Goal: Check status: Check status

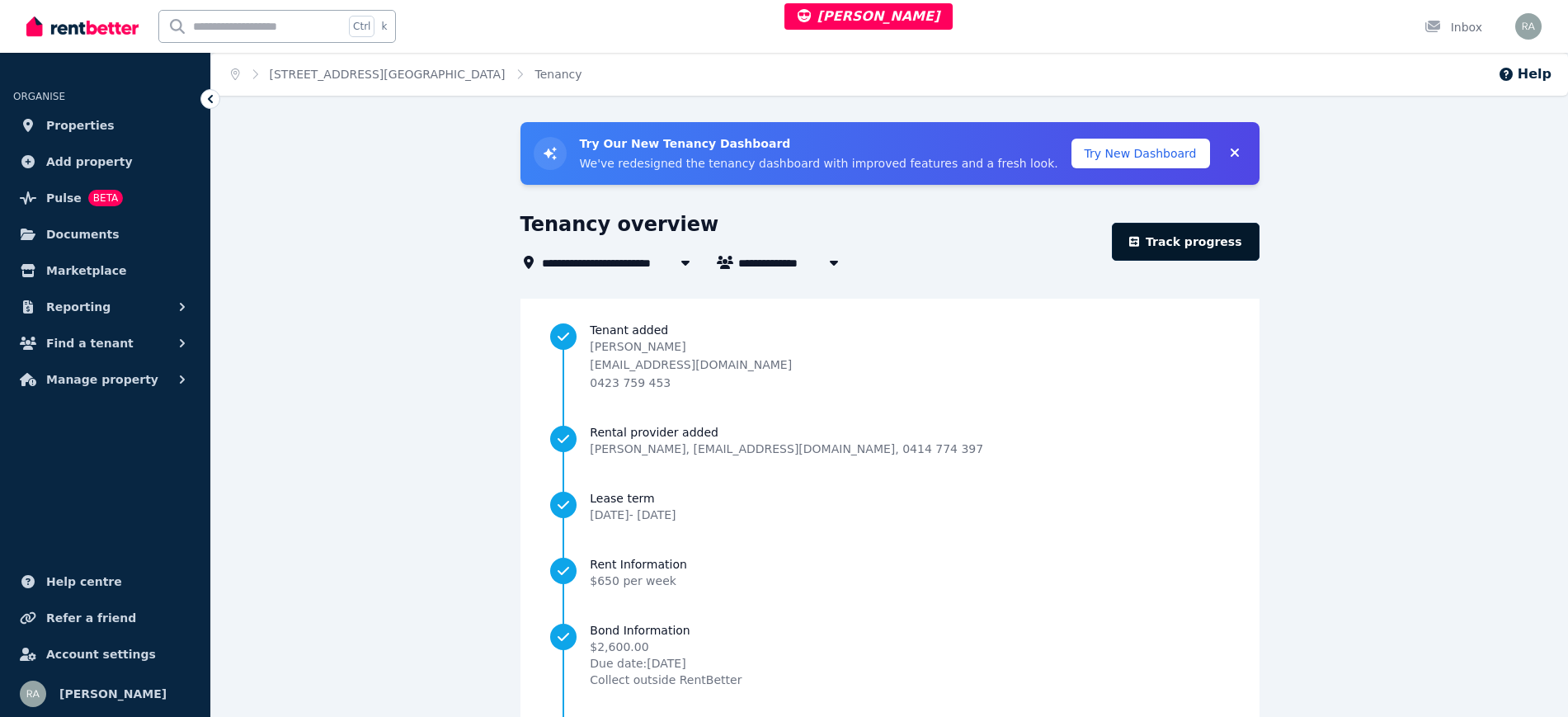
click at [1188, 236] on link "Track progress" at bounding box center [1185, 242] width 147 height 38
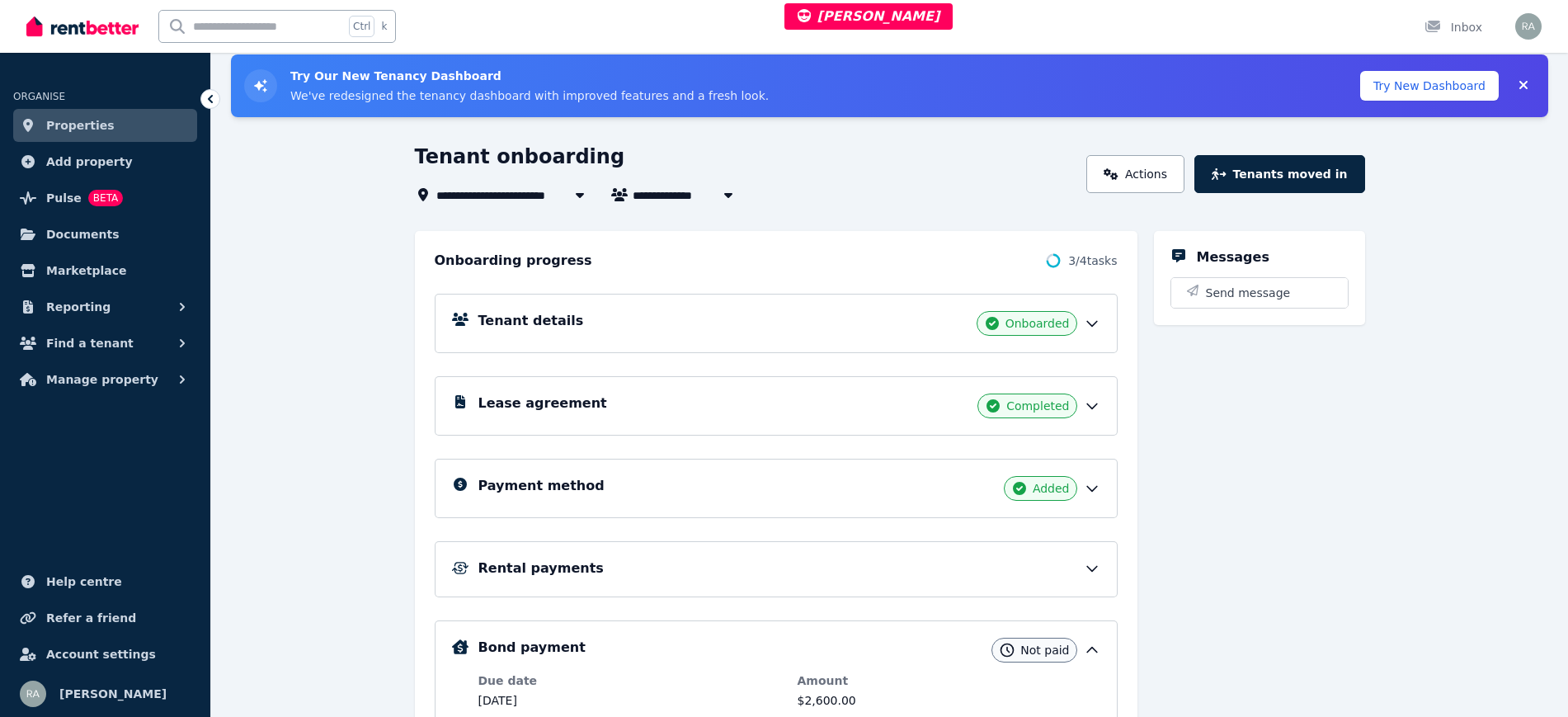
scroll to position [104, 0]
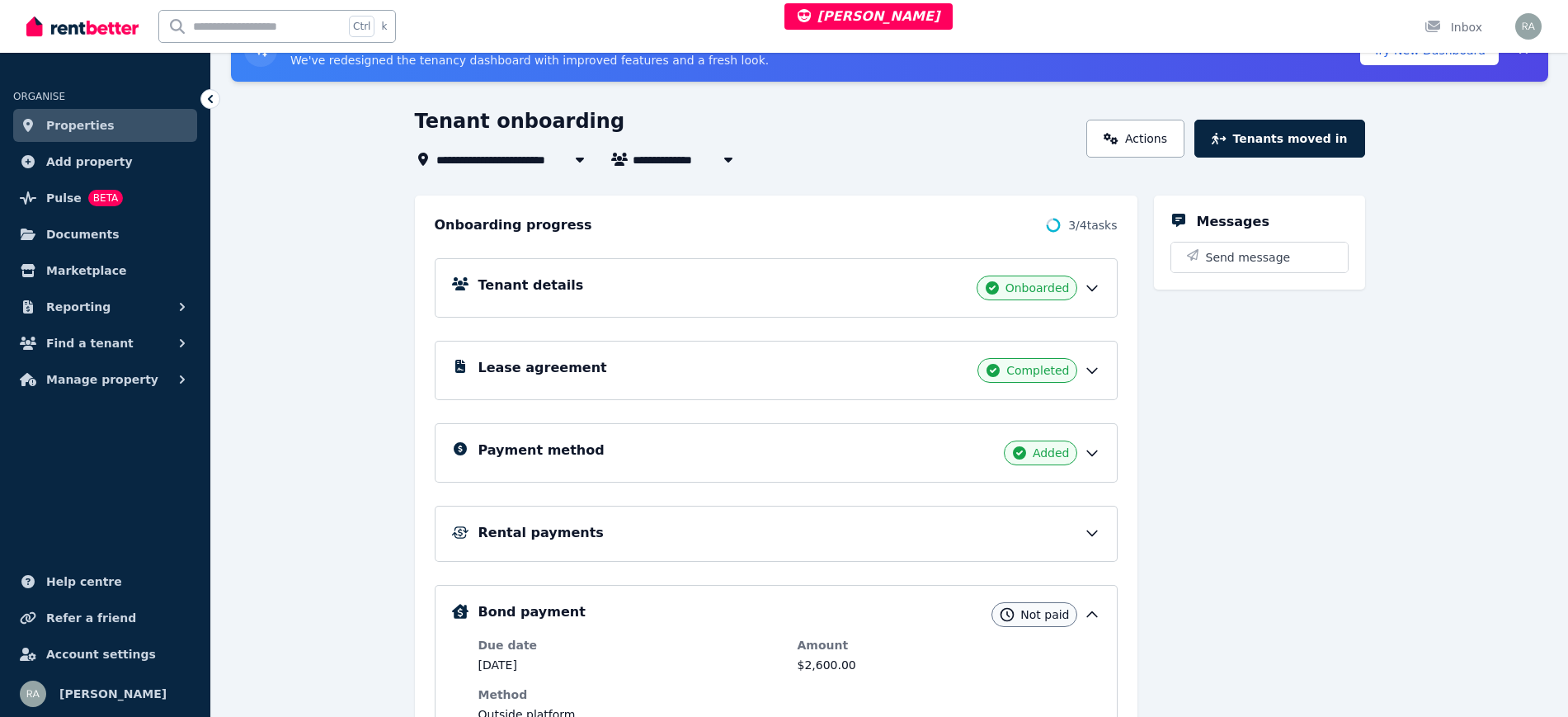
click at [645, 462] on div "Payment method Added" at bounding box center [789, 453] width 622 height 25
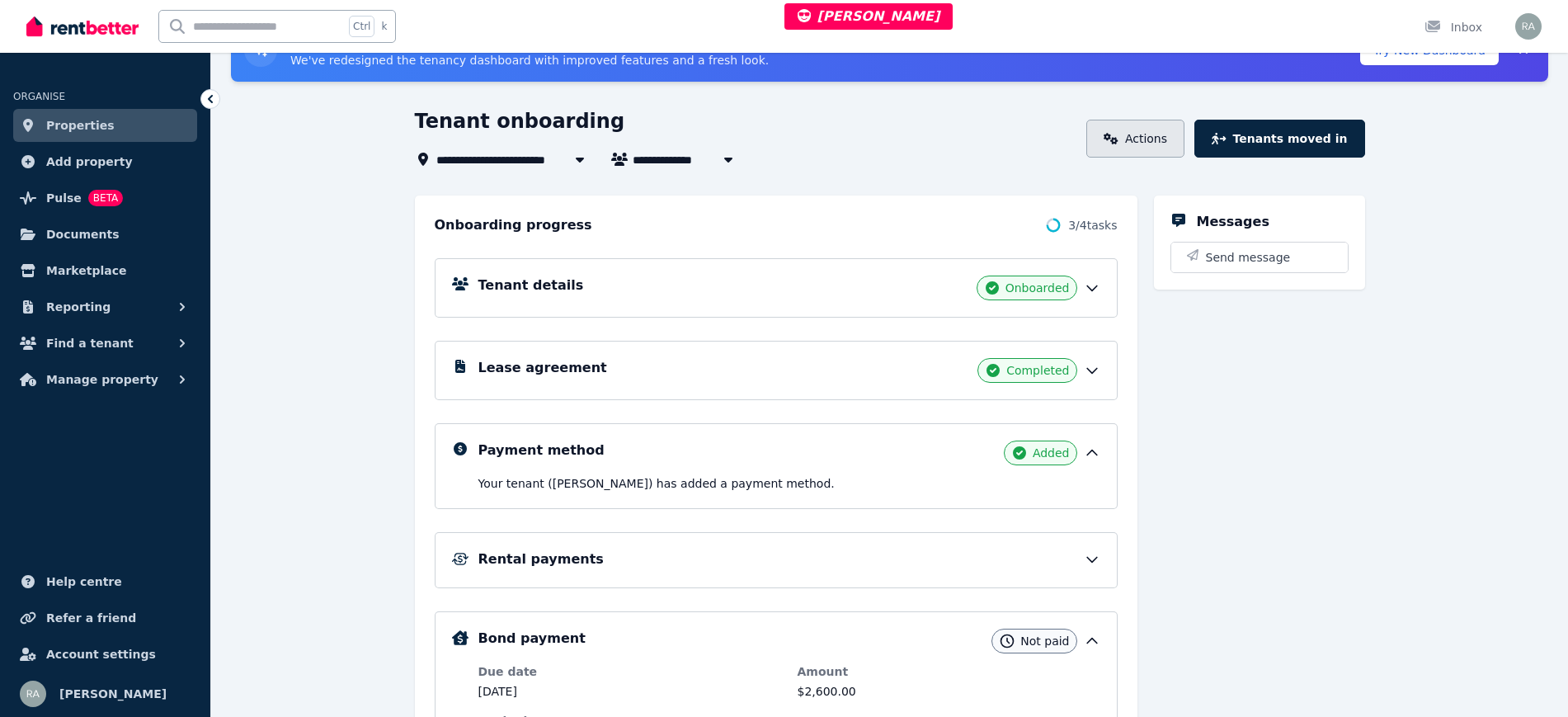
click at [1118, 140] on icon at bounding box center [1110, 139] width 14 height 11
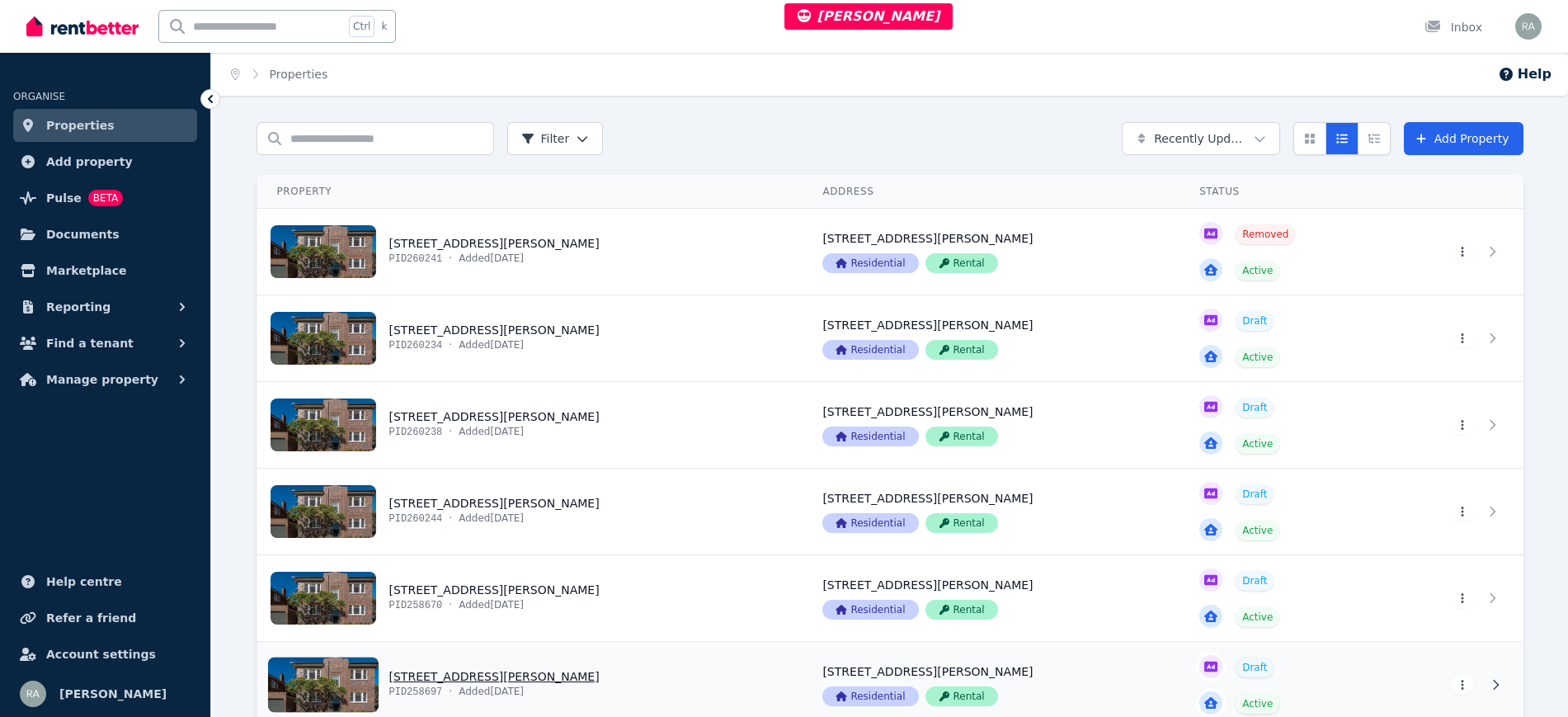
click at [606, 677] on link "View property details" at bounding box center [530, 685] width 546 height 85
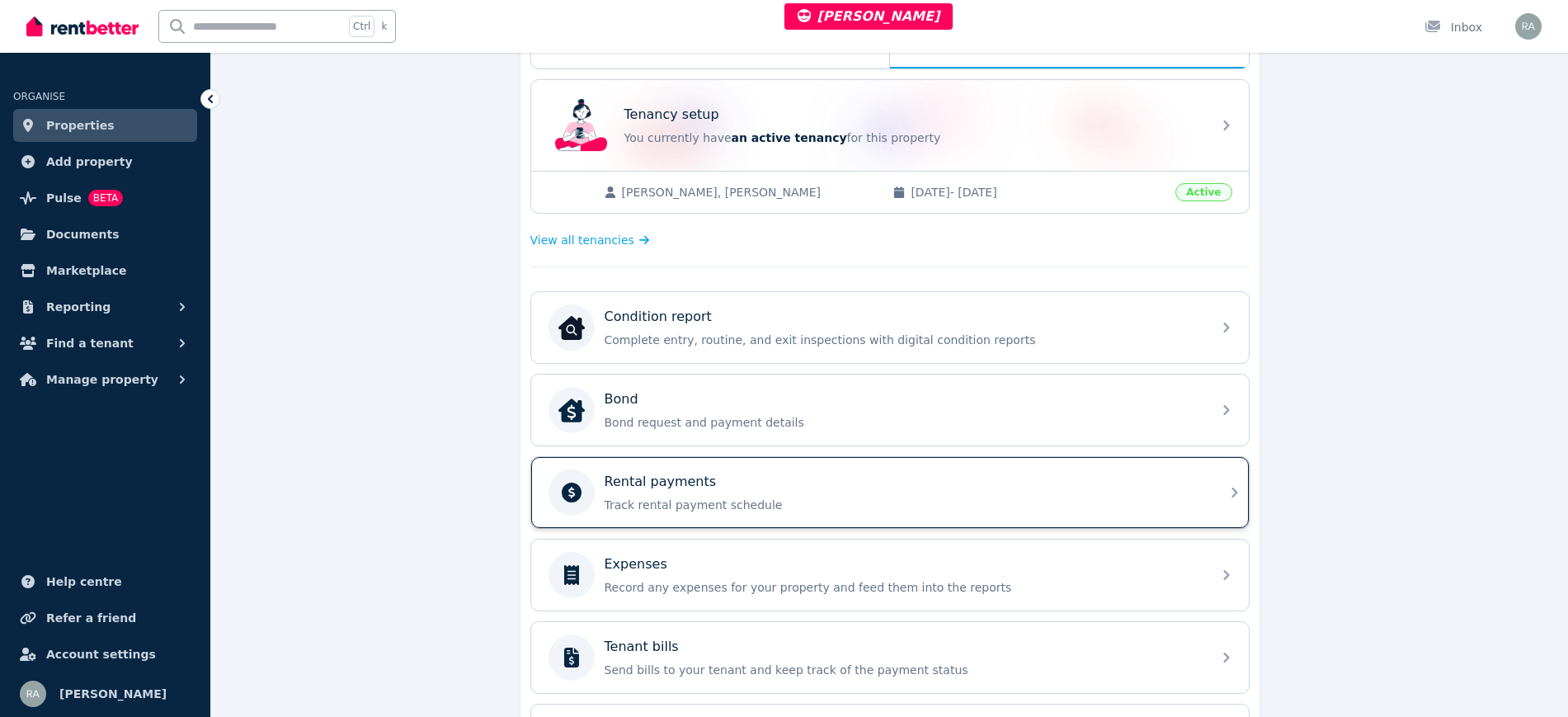
scroll to position [516, 0]
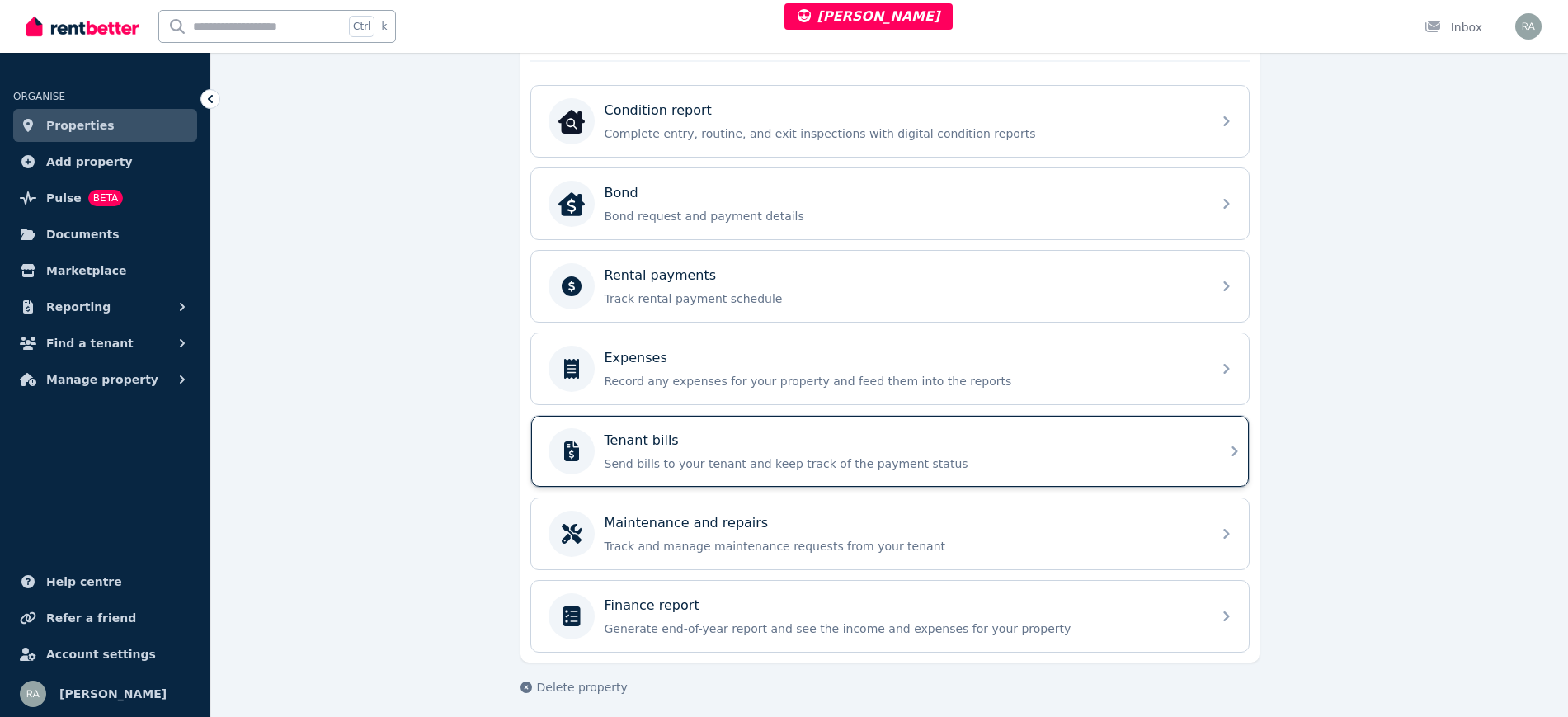
click at [718, 435] on div "Tenant bills" at bounding box center [903, 440] width 597 height 20
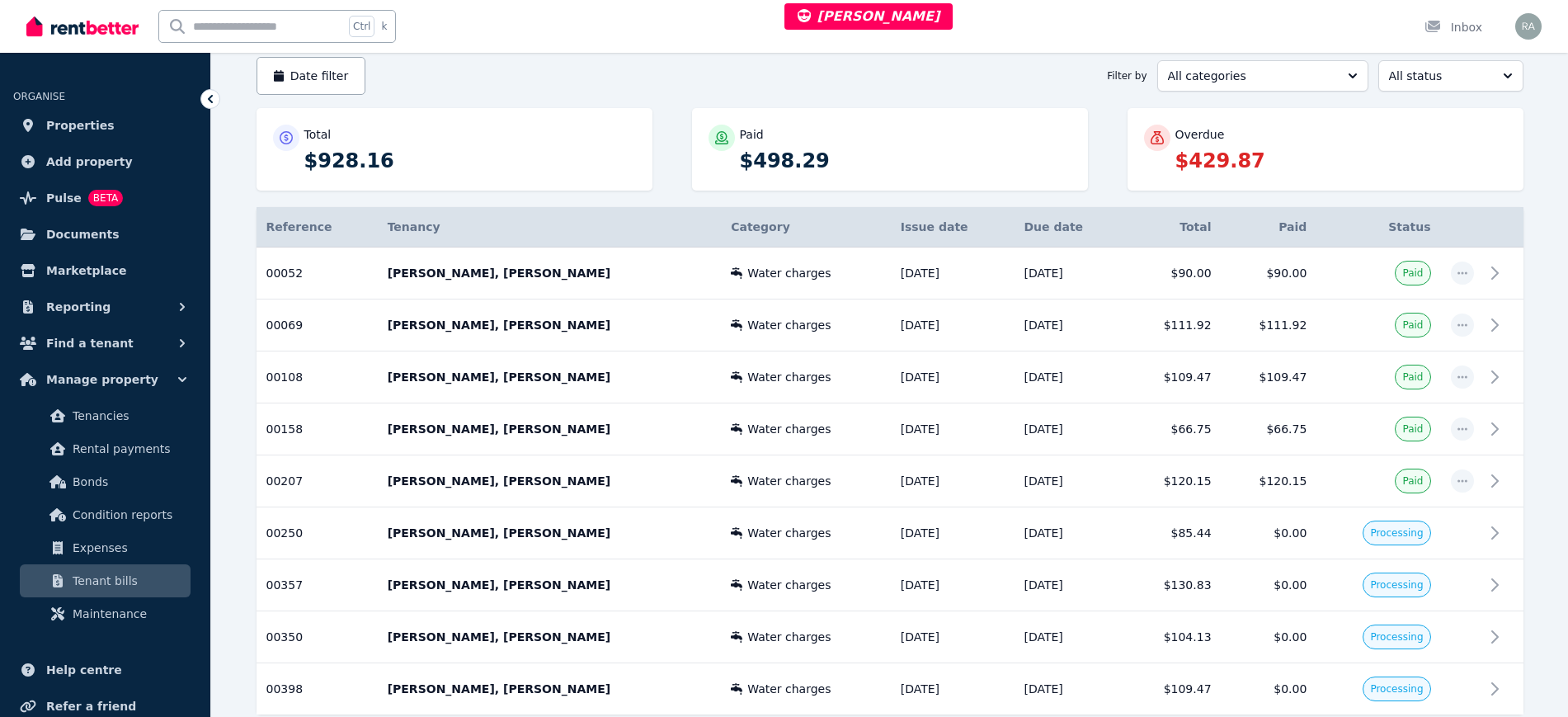
scroll to position [239, 0]
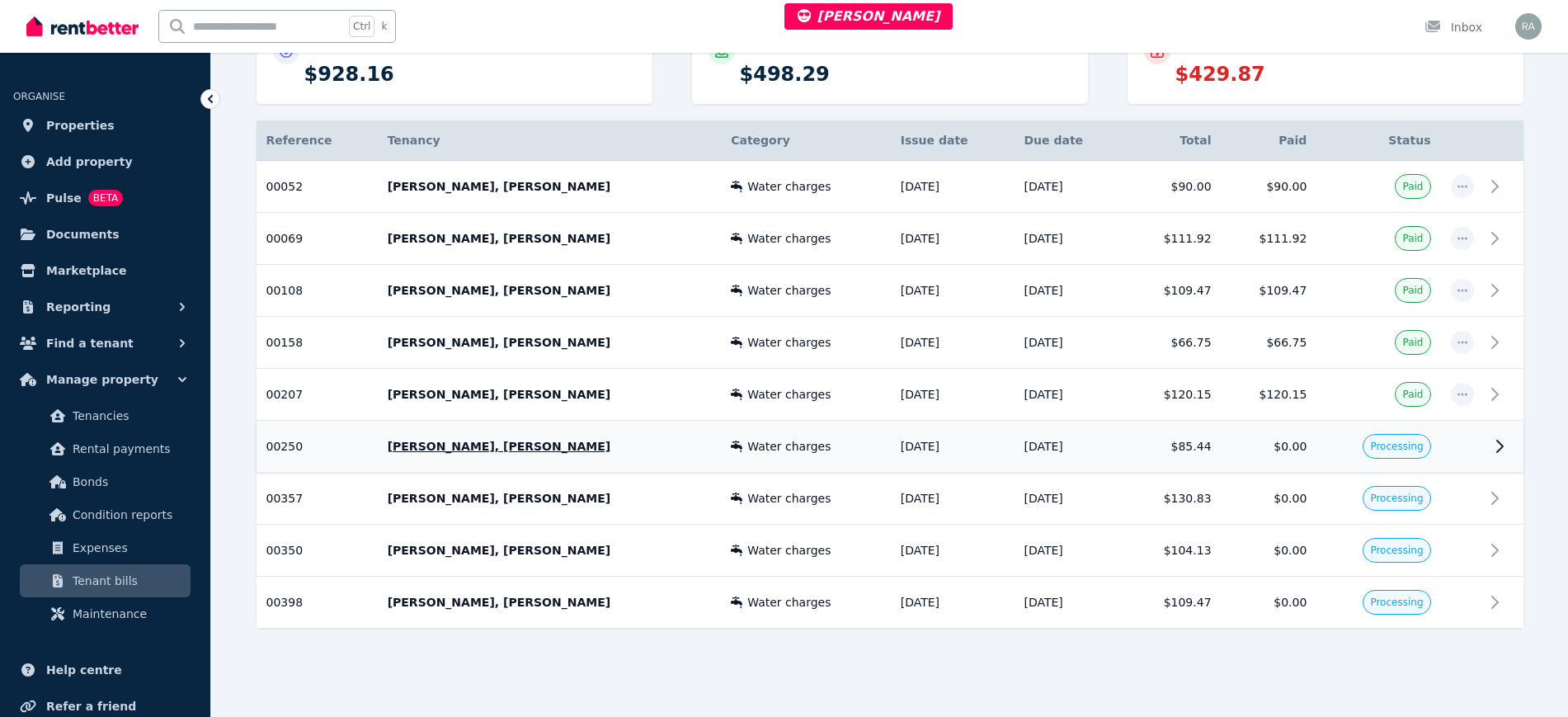
click at [1126, 436] on td "$85.44" at bounding box center [1174, 446] width 96 height 52
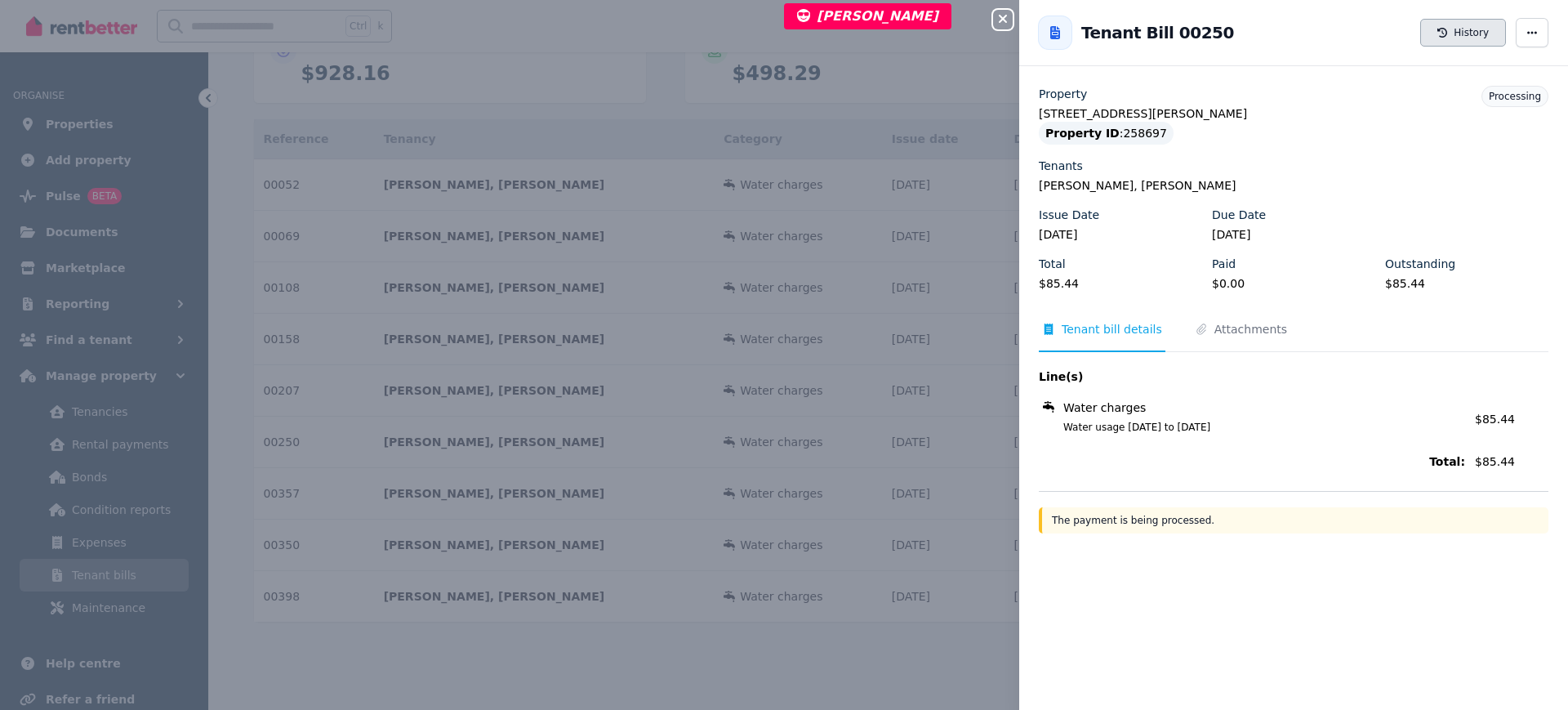
click at [1435, 38] on button "History" at bounding box center [1463, 33] width 86 height 28
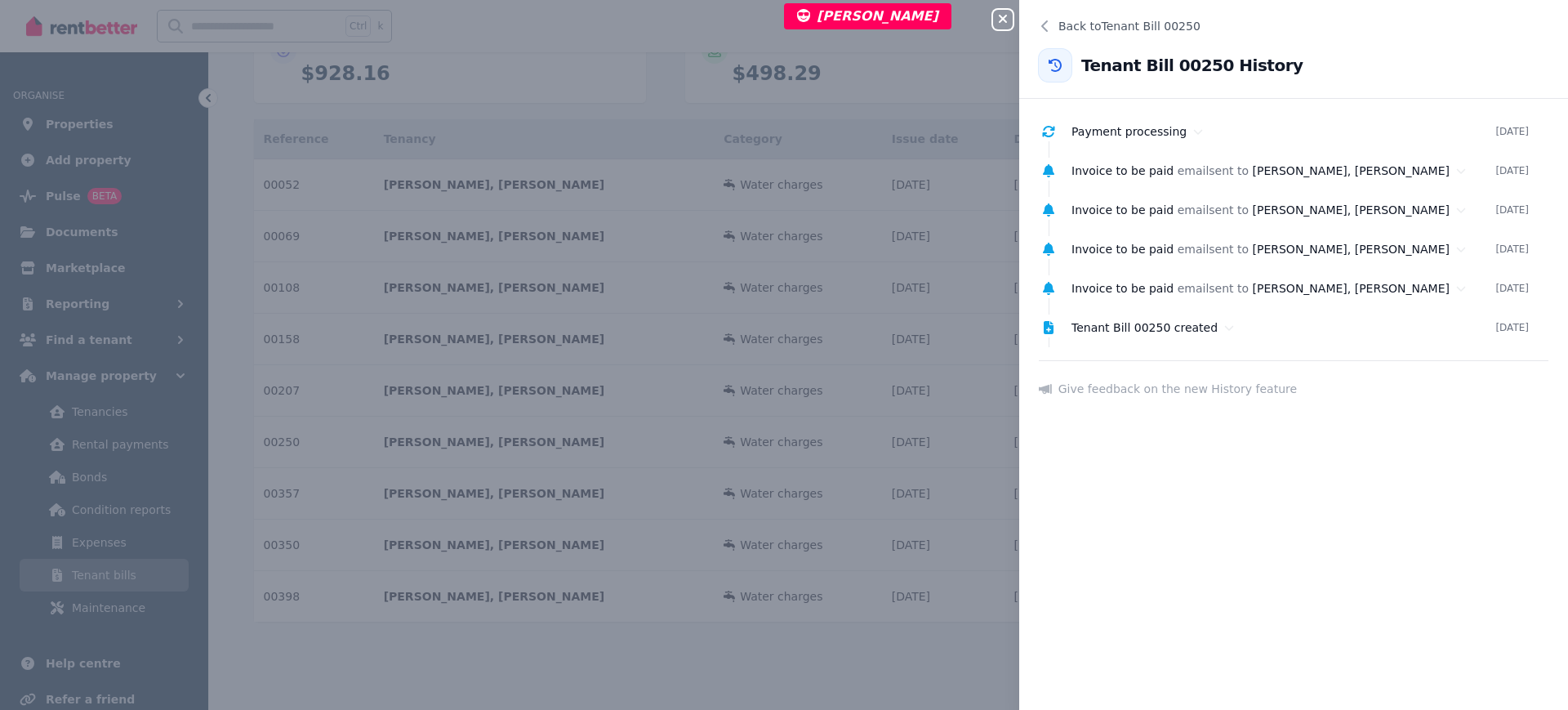
click at [1003, 15] on icon "button" at bounding box center [1002, 19] width 20 height 13
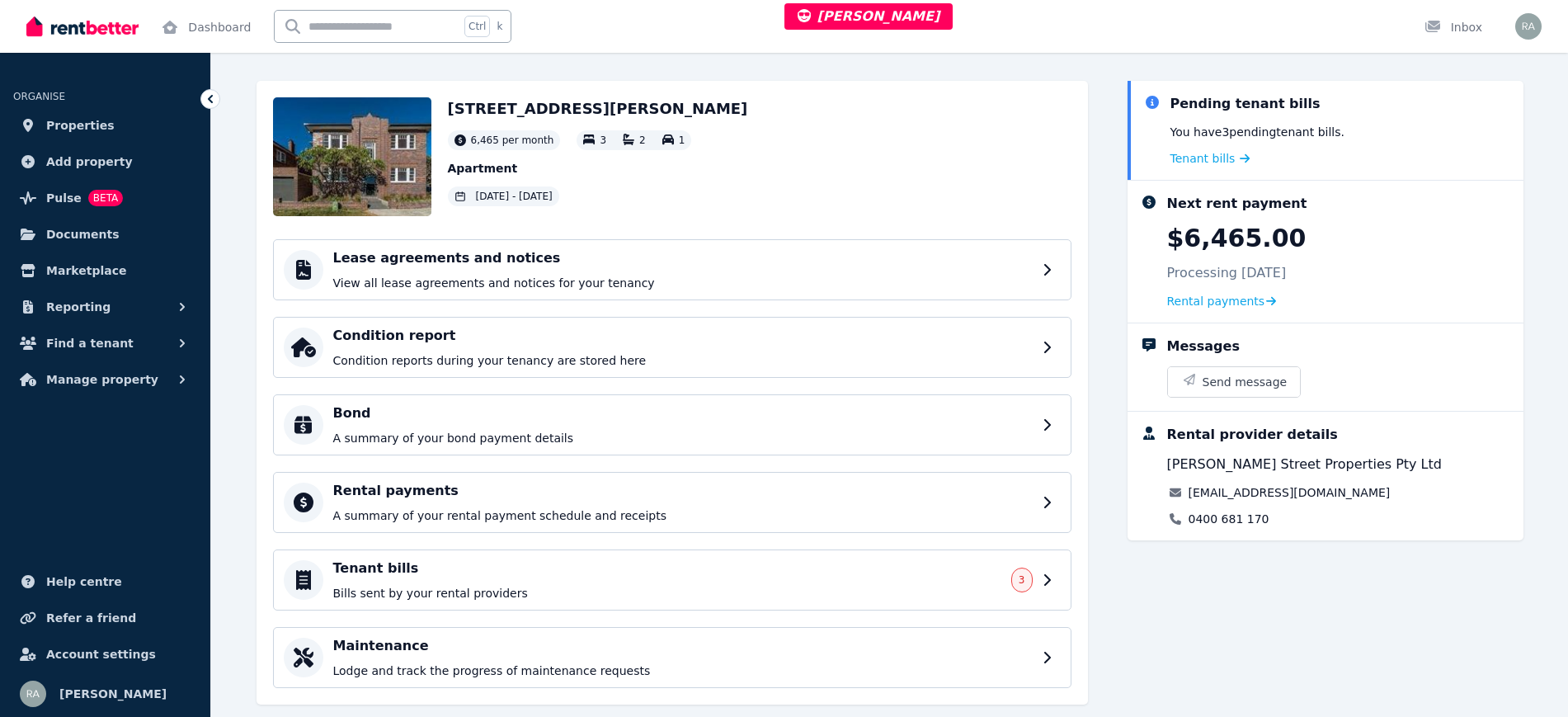
scroll to position [95, 0]
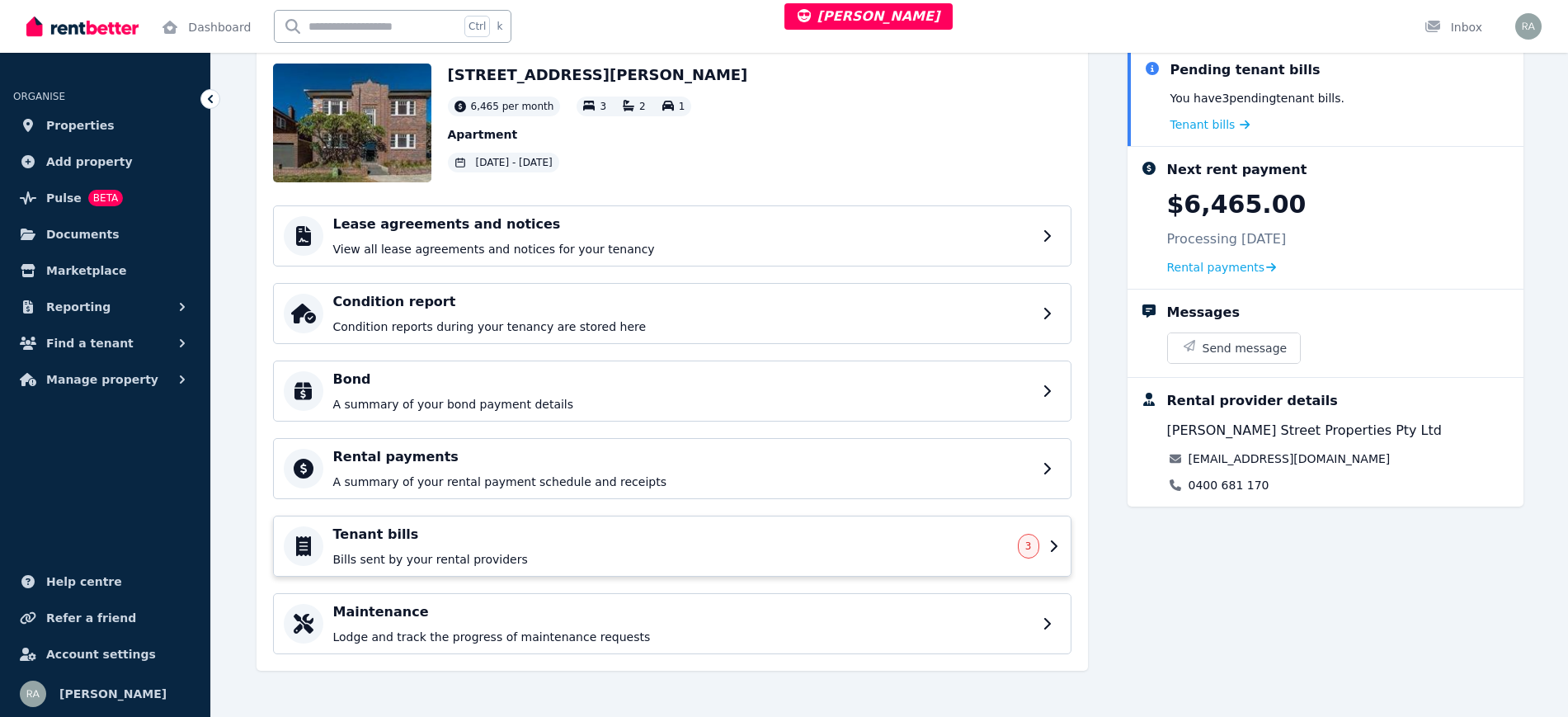
click at [615, 554] on p "Bills sent by your rental providers" at bounding box center [671, 558] width 675 height 16
